Goal: Obtain resource: Download file/media

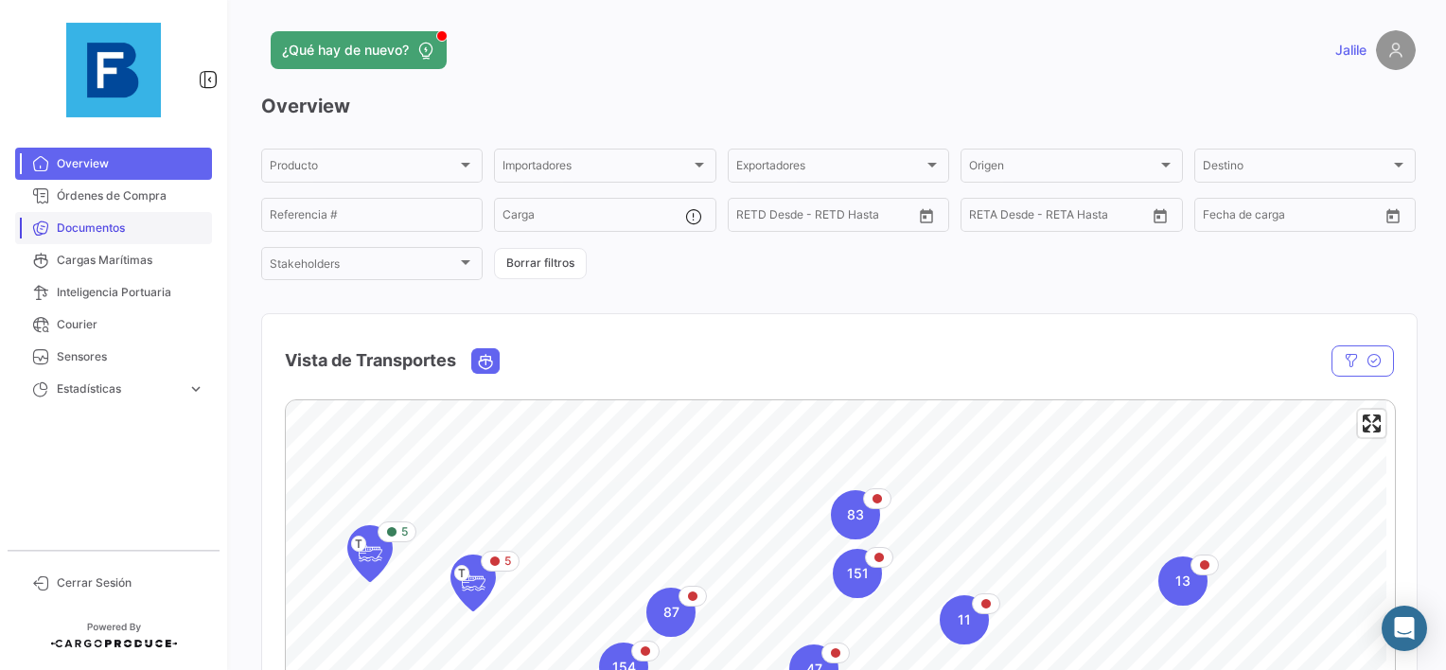
click at [117, 238] on link "Documentos" at bounding box center [113, 228] width 197 height 32
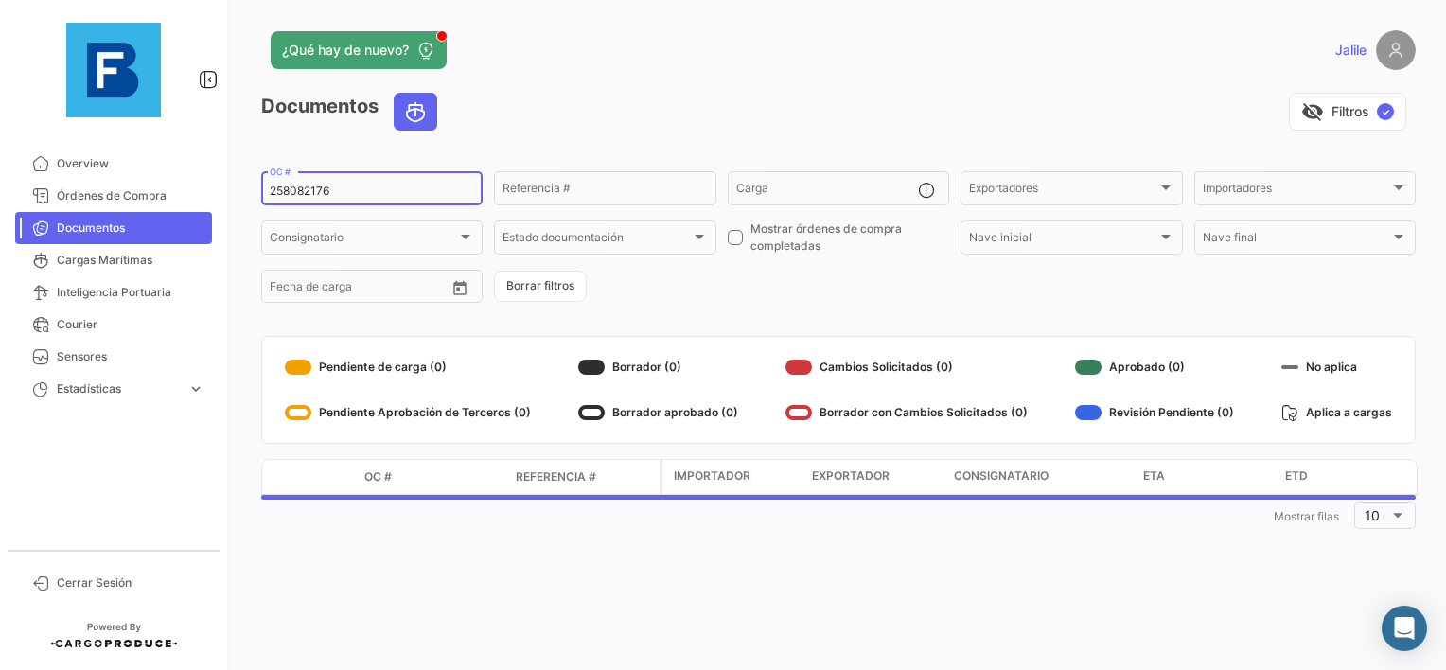
click at [296, 192] on input "258082176" at bounding box center [372, 190] width 204 height 13
paste input "EBKG13781781"
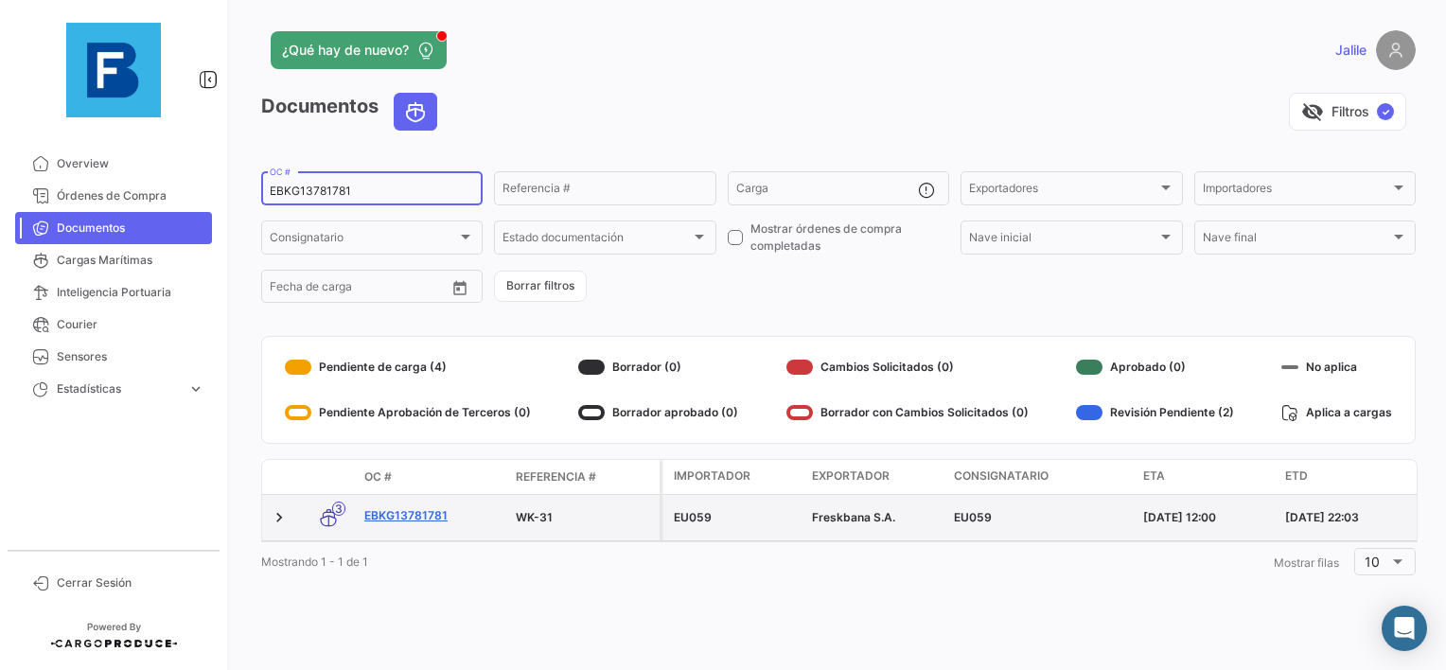
type input "EBKG13781781"
click at [420, 507] on link "EBKG13781781" at bounding box center [432, 515] width 136 height 17
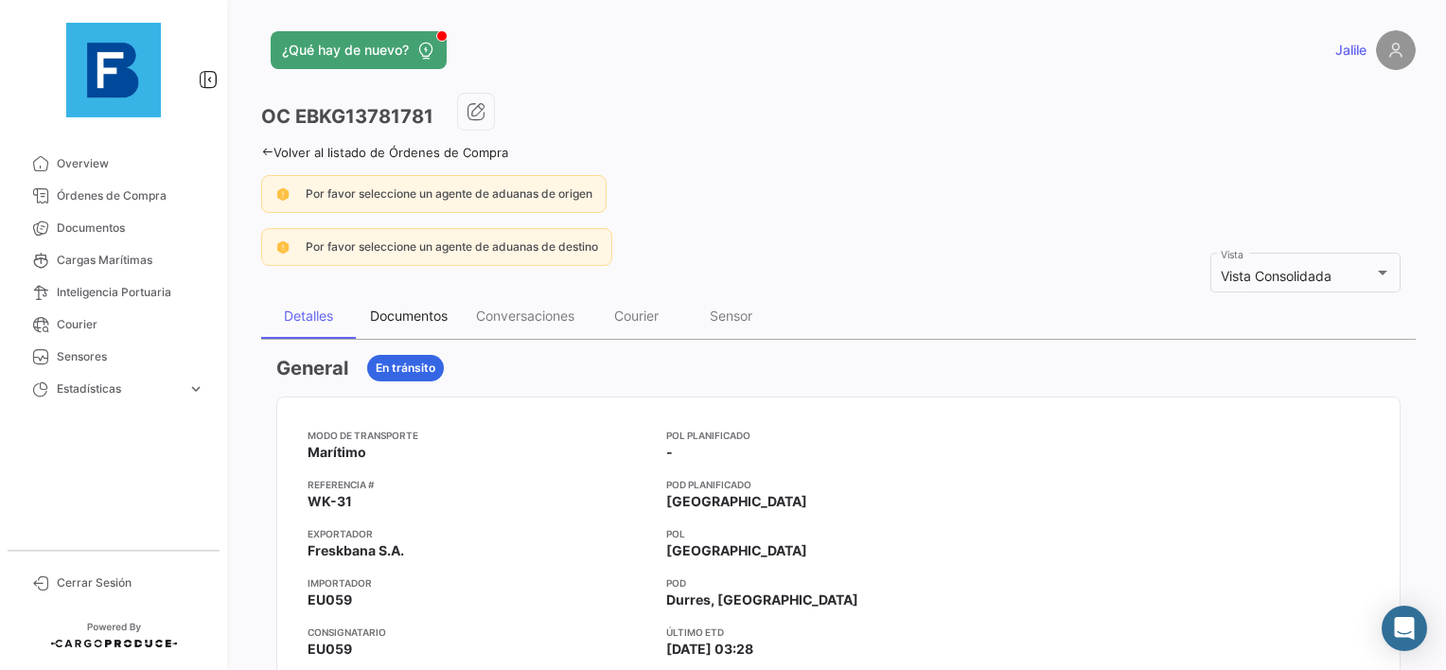
click at [426, 322] on div "Documentos" at bounding box center [409, 315] width 78 height 16
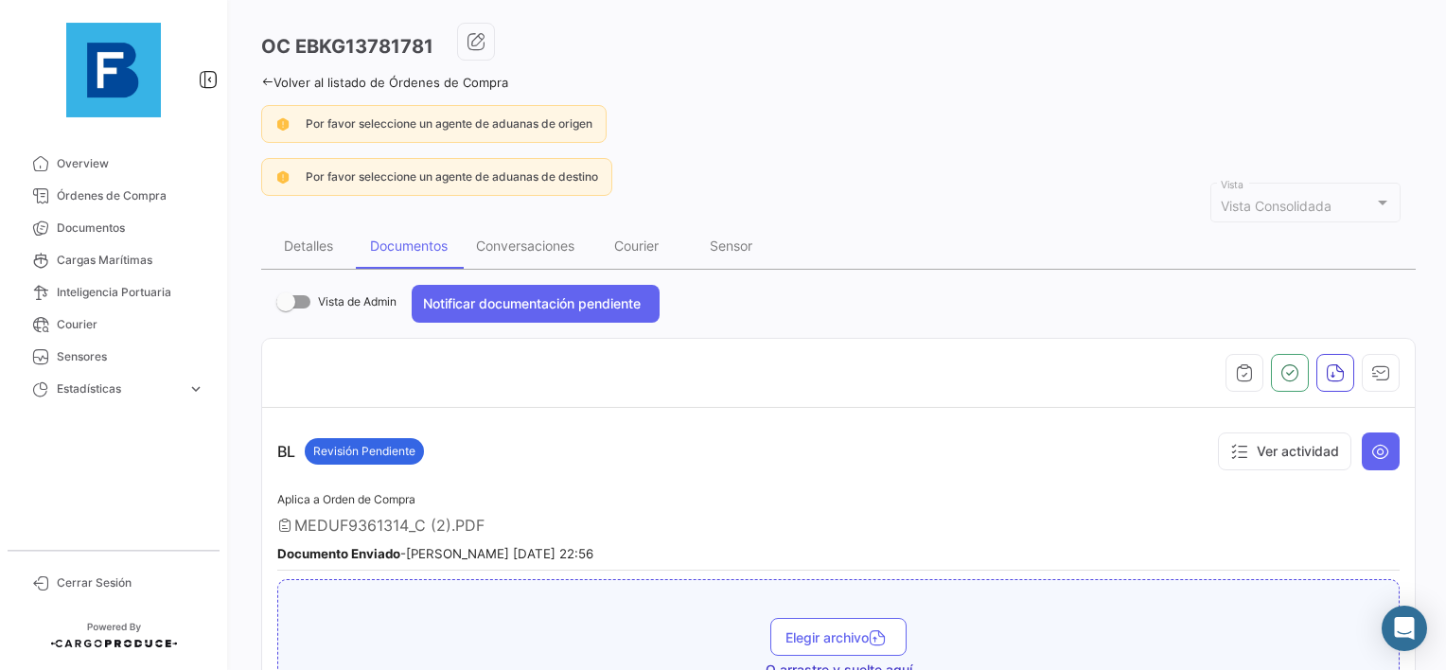
scroll to position [189, 0]
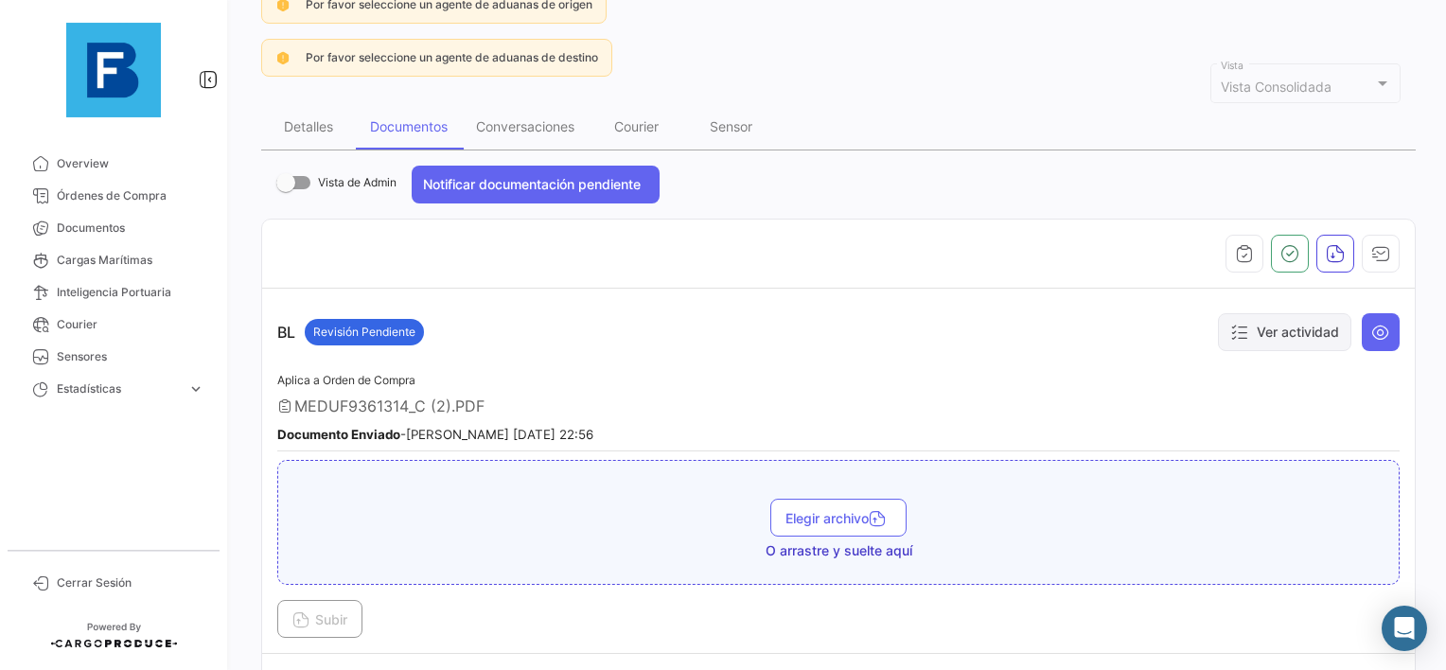
click at [1281, 337] on button "Ver actividad" at bounding box center [1284, 332] width 133 height 38
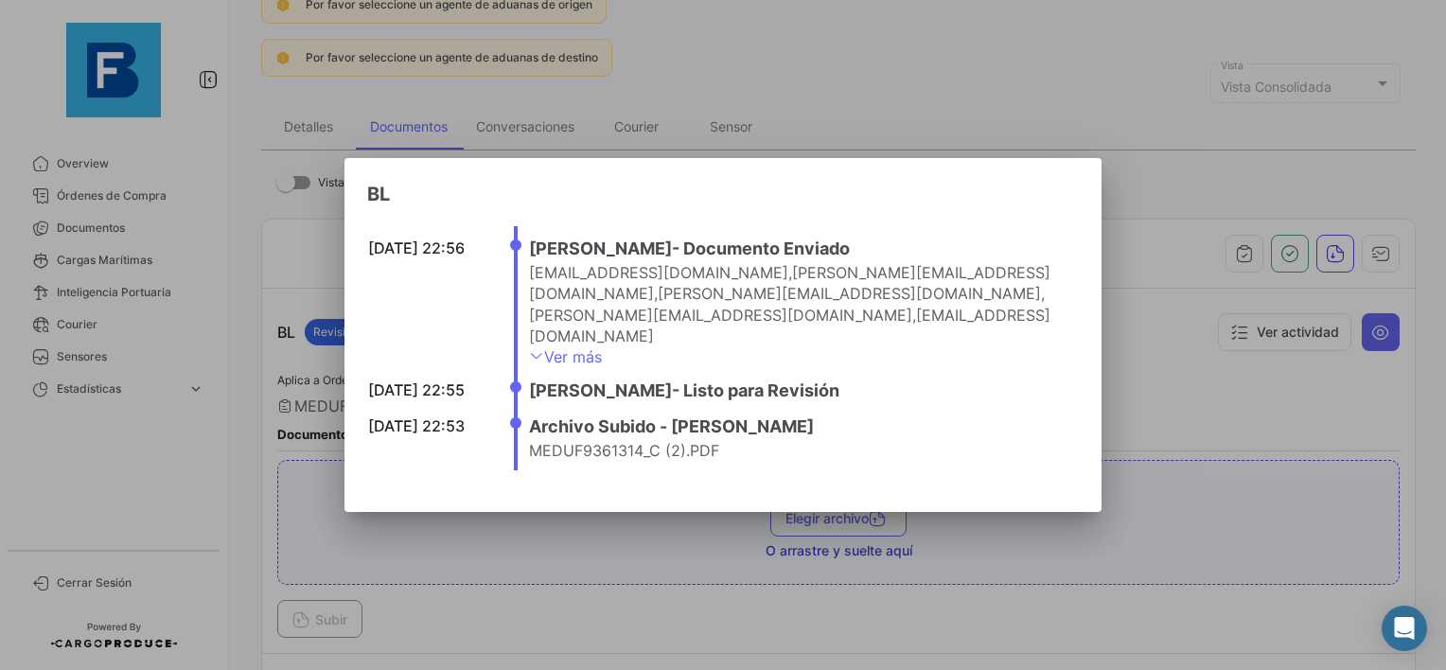
click at [535, 348] on icon at bounding box center [536, 355] width 15 height 15
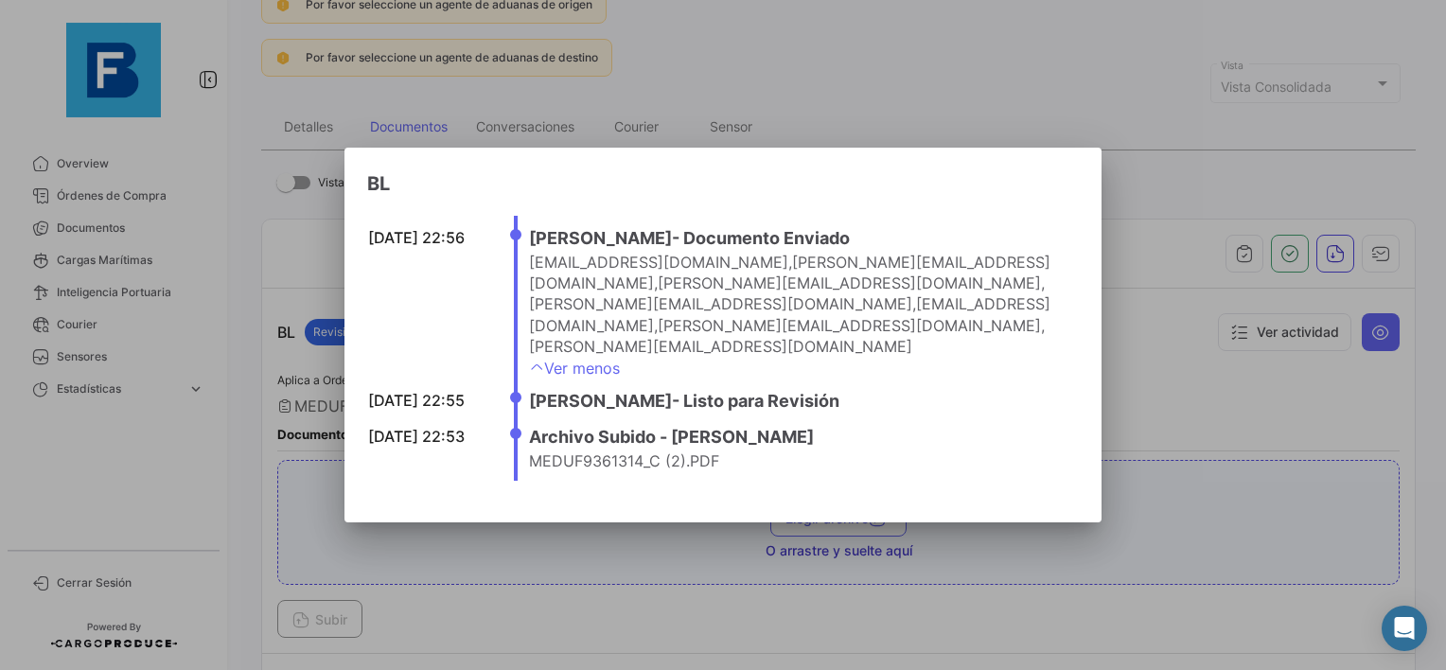
drag, startPoint x: 530, startPoint y: 283, endPoint x: 685, endPoint y: 277, distance: 155.3
click at [685, 272] on span "[EMAIL_ADDRESS][DOMAIN_NAME]" at bounding box center [658, 262] width 259 height 19
copy span "[EMAIL_ADDRESS][DOMAIN_NAME]"
click at [1201, 409] on div at bounding box center [723, 335] width 1446 height 670
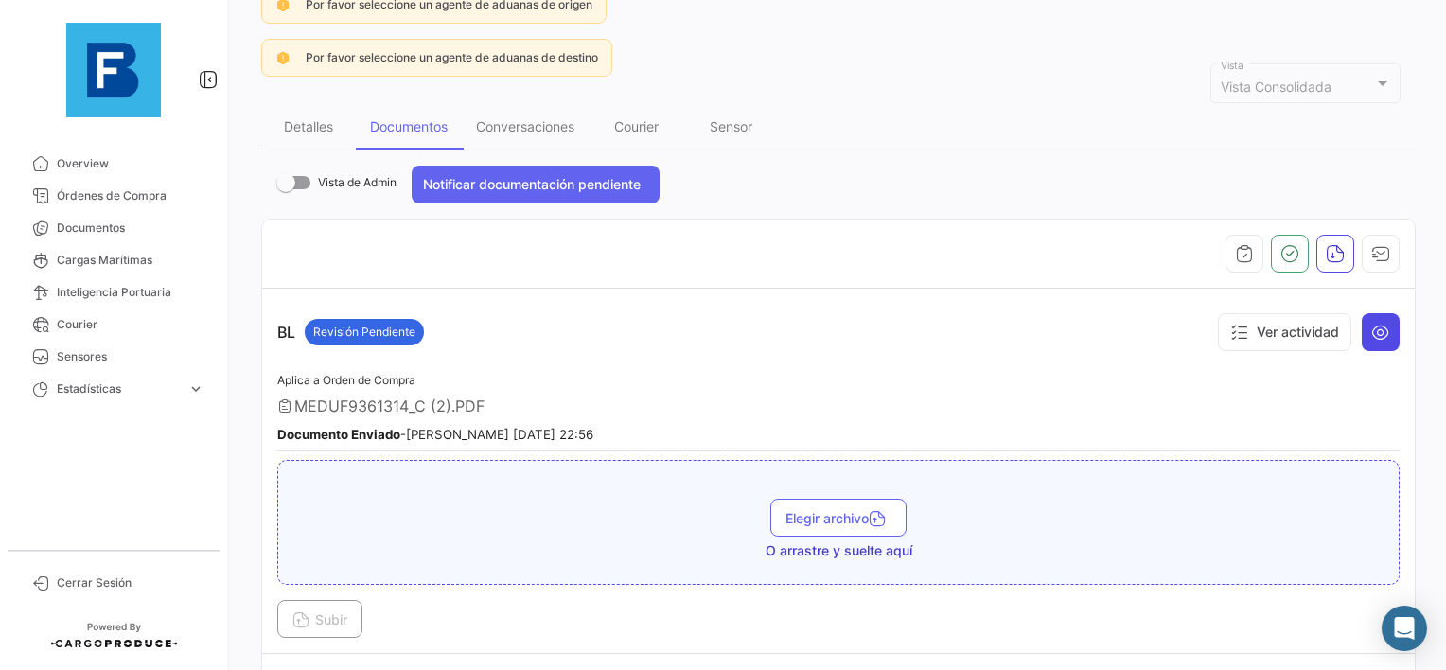
click at [1371, 326] on icon at bounding box center [1380, 332] width 19 height 19
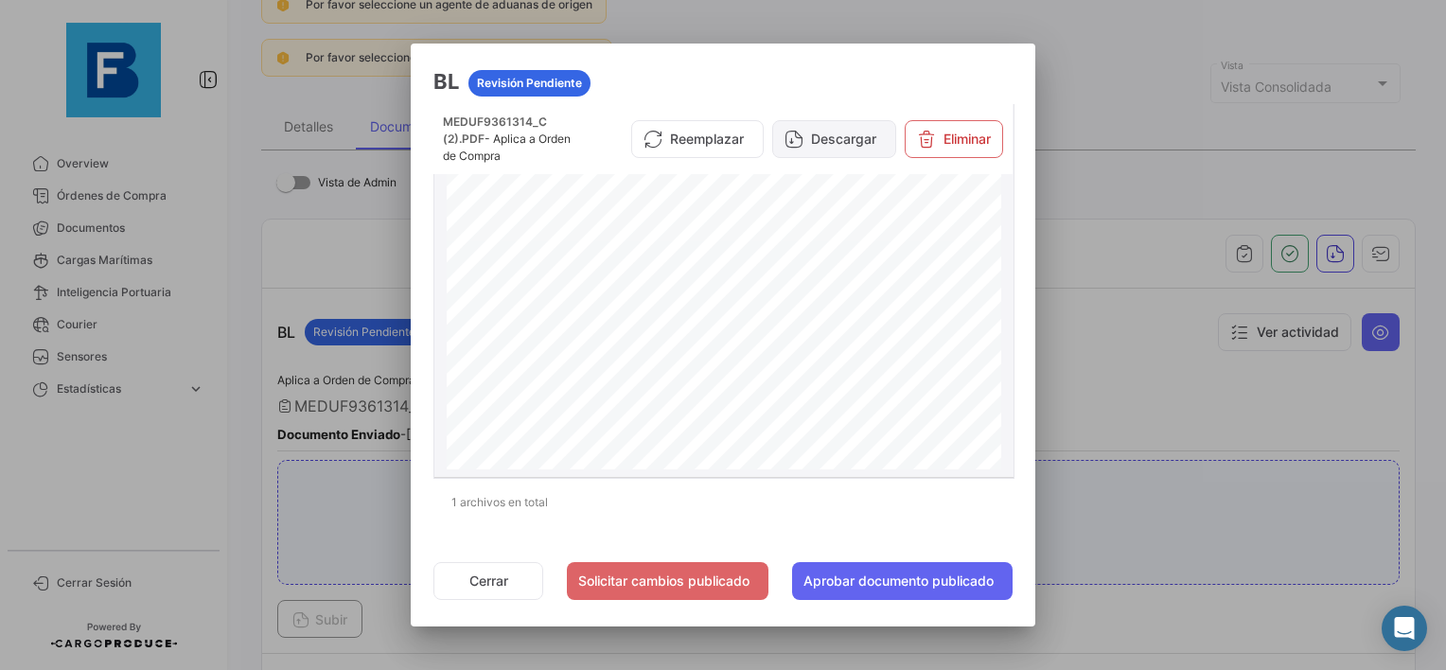
click at [827, 137] on button "Descargar" at bounding box center [834, 139] width 124 height 38
click at [462, 568] on button "Cerrar" at bounding box center [488, 581] width 110 height 38
